Goal: Task Accomplishment & Management: Manage account settings

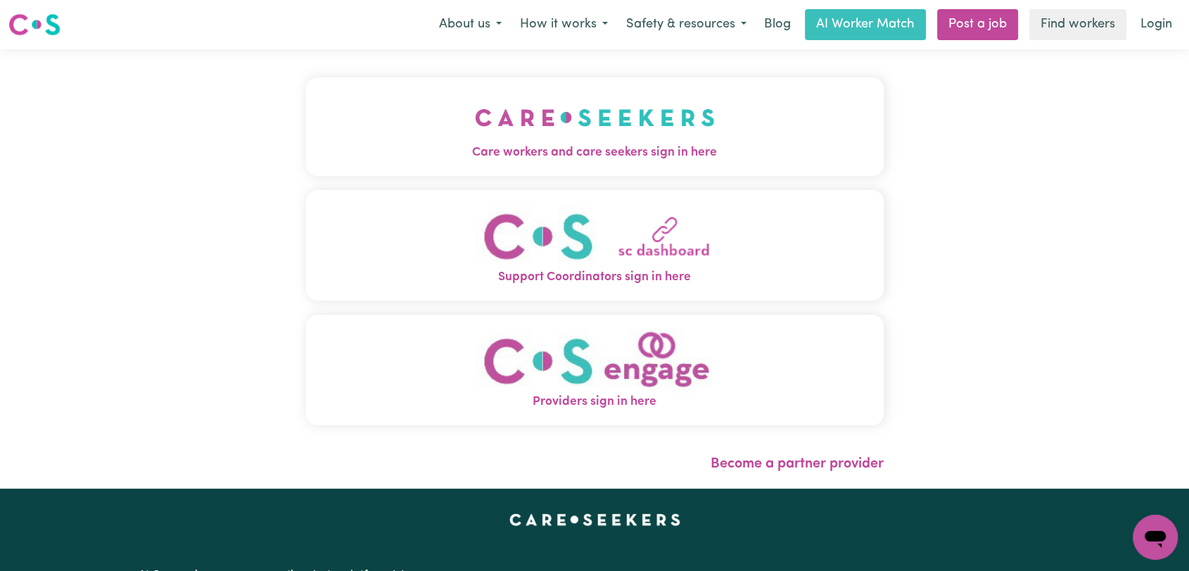
drag, startPoint x: 748, startPoint y: 100, endPoint x: 706, endPoint y: 116, distance: 44.6
click at [747, 100] on button "Care workers and care seekers sign in here" at bounding box center [595, 126] width 578 height 99
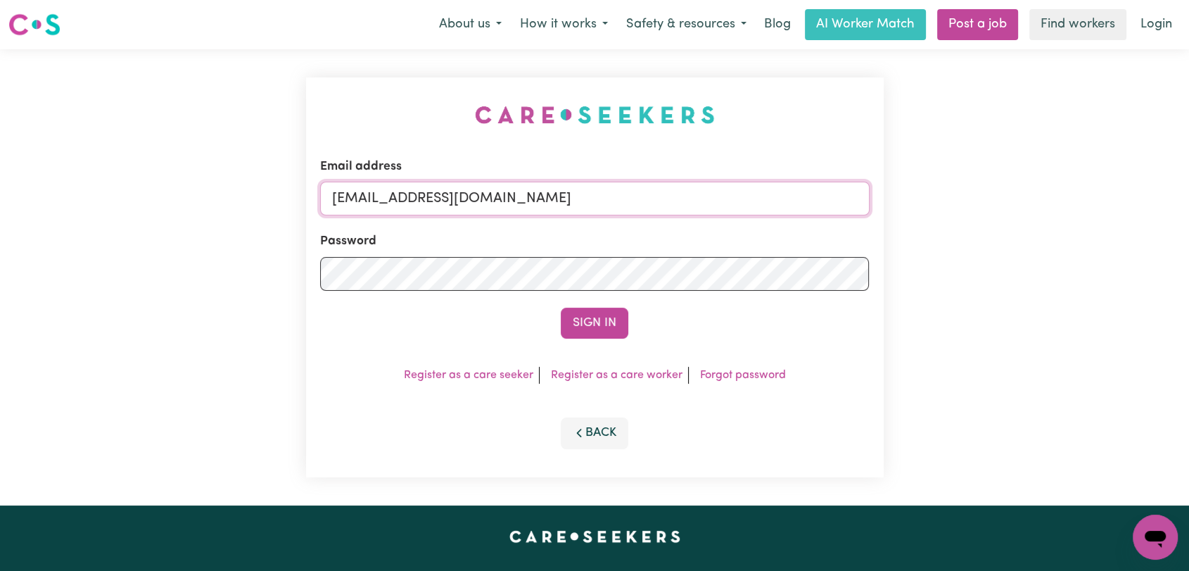
click at [579, 197] on input "[EMAIL_ADDRESS][DOMAIN_NAME]" at bounding box center [595, 199] width 550 height 34
drag, startPoint x: 405, startPoint y: 202, endPoint x: 620, endPoint y: 216, distance: 215.8
click at [620, 216] on form "Email address Superuser~[EMAIL_ADDRESS][DOMAIN_NAME] Password Sign In" at bounding box center [595, 248] width 550 height 181
click at [412, 198] on input "Superuser~" [EMAIL_ADDRESS][DOMAIN_NAME] "" at bounding box center [595, 199] width 550 height 34
click at [635, 201] on input "Superuser~[EMAIL_ADDRESS][DOMAIN_NAME] "" at bounding box center [595, 199] width 550 height 34
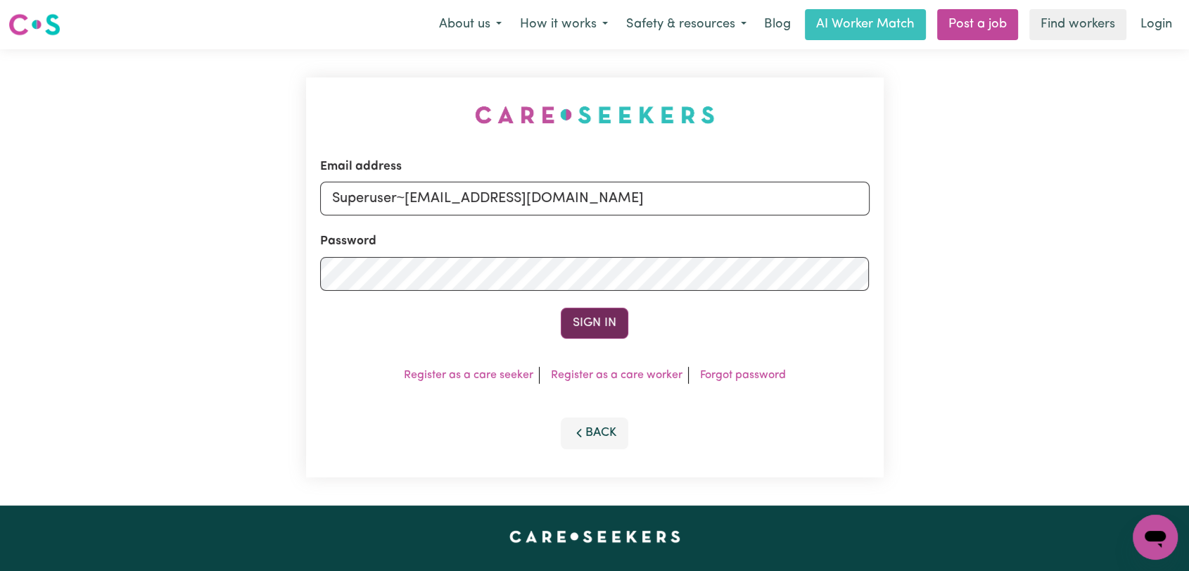
type input "Superuser~[EMAIL_ADDRESS][DOMAIN_NAME]"
click at [608, 324] on button "Sign In" at bounding box center [595, 322] width 68 height 31
